Goal: Communication & Community: Answer question/provide support

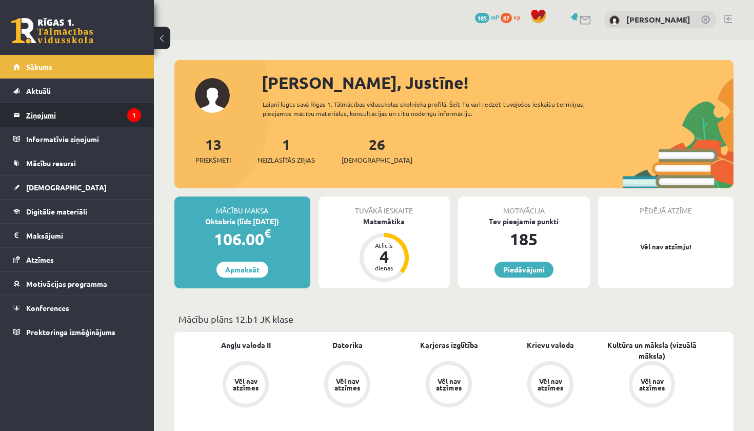
click at [56, 122] on legend "Ziņojumi 1" at bounding box center [83, 115] width 115 height 24
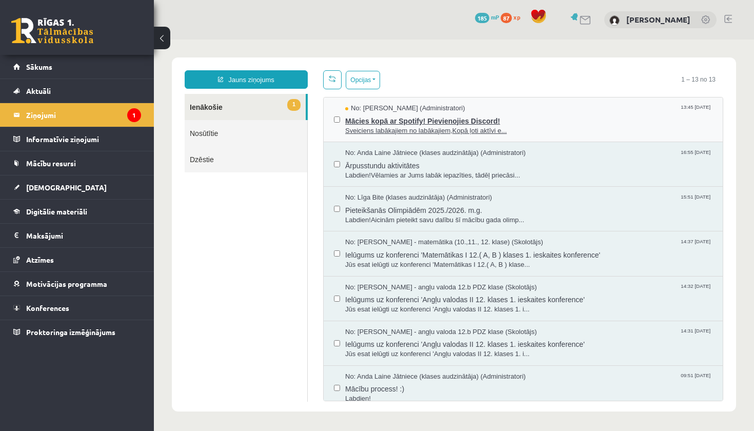
click at [352, 123] on span "Mācies kopā ar Spotify! Pievienojies Discord!" at bounding box center [528, 119] width 367 height 13
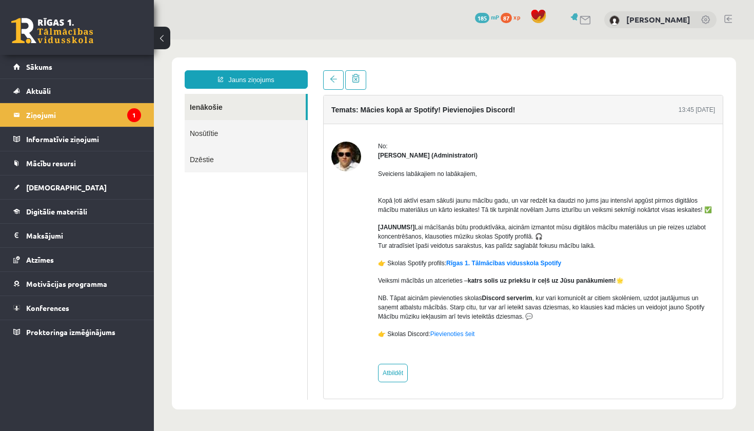
click at [347, 162] on img at bounding box center [346, 157] width 30 height 30
click at [401, 159] on div "[PERSON_NAME] (Administratori)" at bounding box center [546, 155] width 337 height 9
click at [401, 158] on strong "[PERSON_NAME] (Administratori)" at bounding box center [427, 155] width 99 height 7
click at [29, 67] on span "Sākums" at bounding box center [39, 66] width 26 height 9
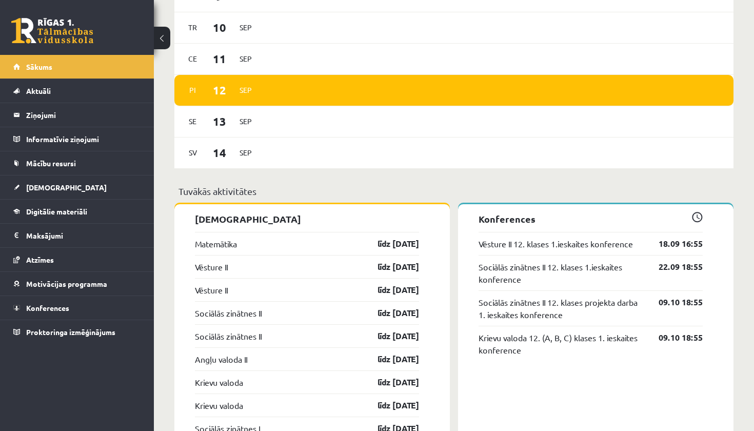
scroll to position [752, 0]
